Goal: Complete application form

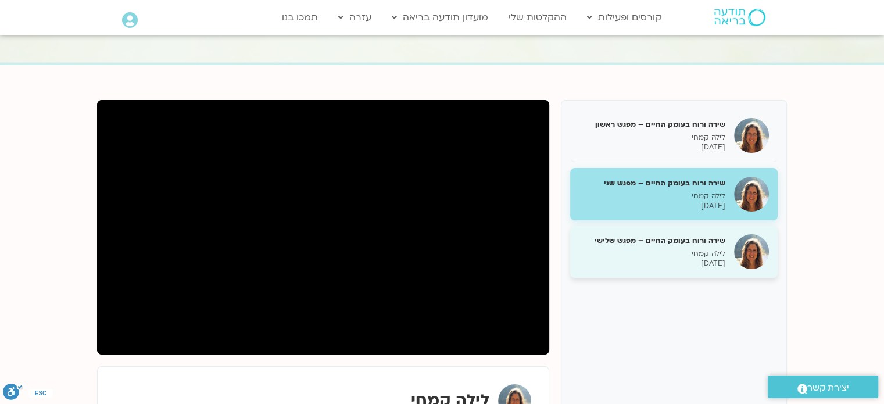
click at [627, 242] on h5 "שירה ורוח בעומק החיים – מפגש שלישי" at bounding box center [652, 240] width 146 height 10
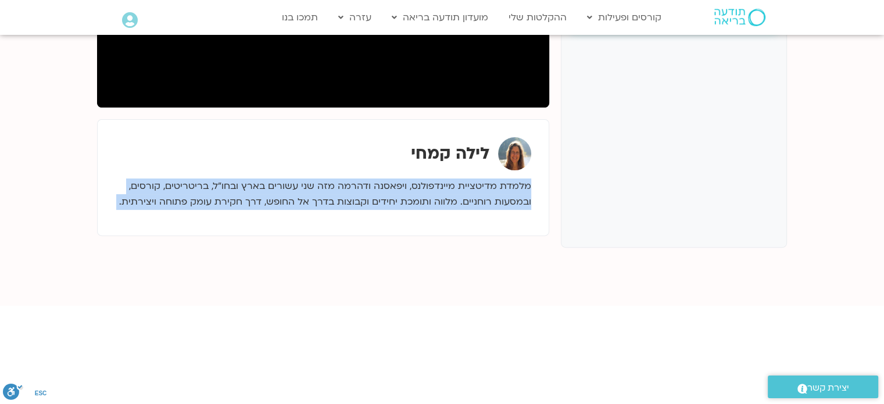
scroll to position [594, 0]
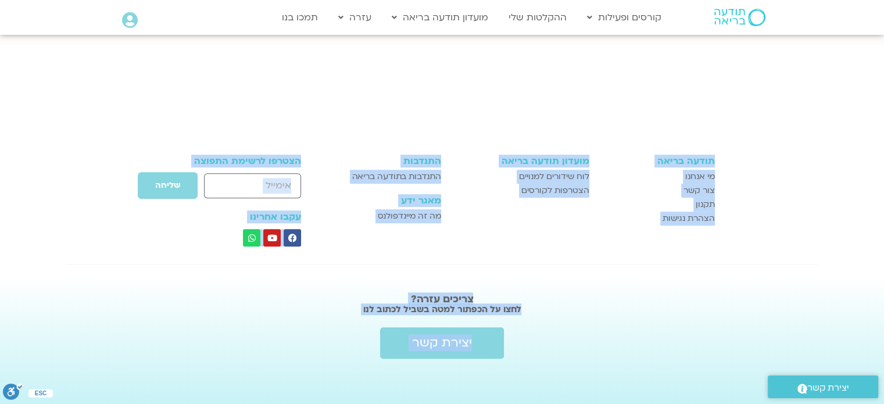
drag, startPoint x: 529, startPoint y: 413, endPoint x: 84, endPoint y: 415, distance: 444.4
click at [724, 195] on section "תודעה בריאה מי אנחנו צור קשר תקנון הצהרת נגישות מועדון תודעה בריאה לוח שידורים …" at bounding box center [442, 201] width 884 height 102
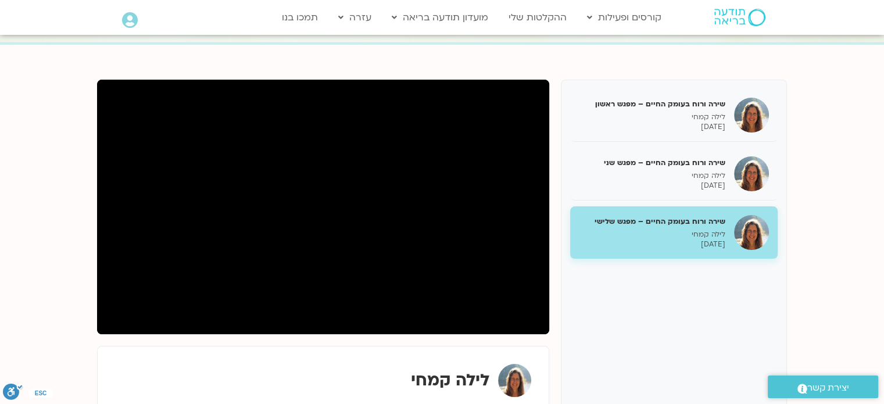
scroll to position [0, 0]
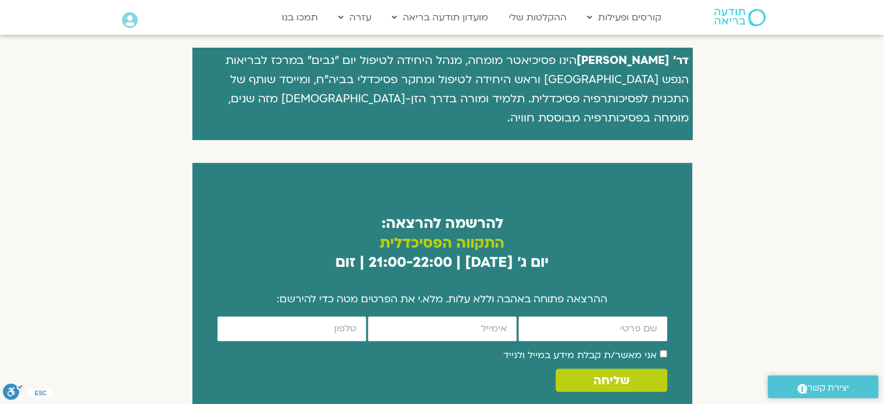
scroll to position [593, 0]
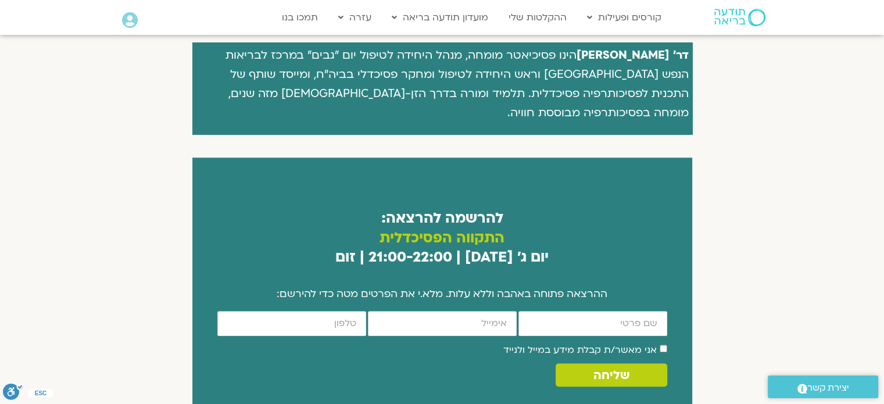
drag, startPoint x: 891, startPoint y: 87, endPoint x: 876, endPoint y: 252, distance: 165.1
click at [876, 252] on html "דלג לתוכן Main Menu קורסים ופעילות לוח שידורים התכניות שלי קורסים ההקלטות שלי מ…" at bounding box center [442, 107] width 884 height 1400
click at [612, 311] on input "firstname" at bounding box center [592, 323] width 149 height 25
type input "[PERSON_NAME]"
type input "[EMAIL_ADDRESS][DOMAIN_NAME]"
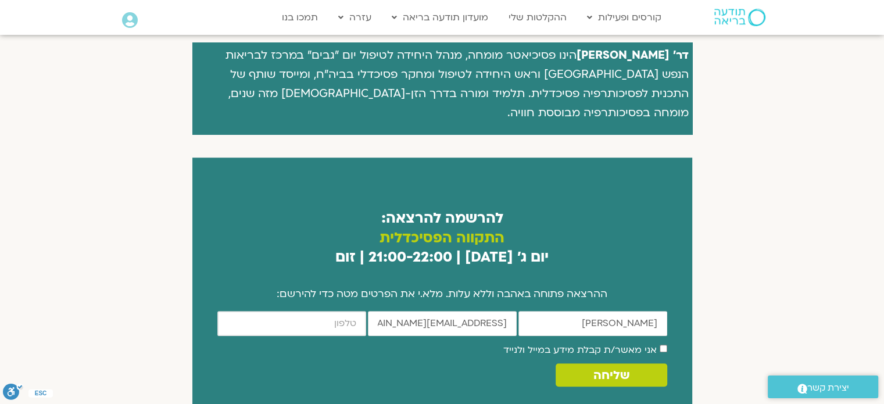
type input "0547904069"
click at [643, 363] on button "שליחה" at bounding box center [610, 374] width 111 height 23
